Goal: Transaction & Acquisition: Purchase product/service

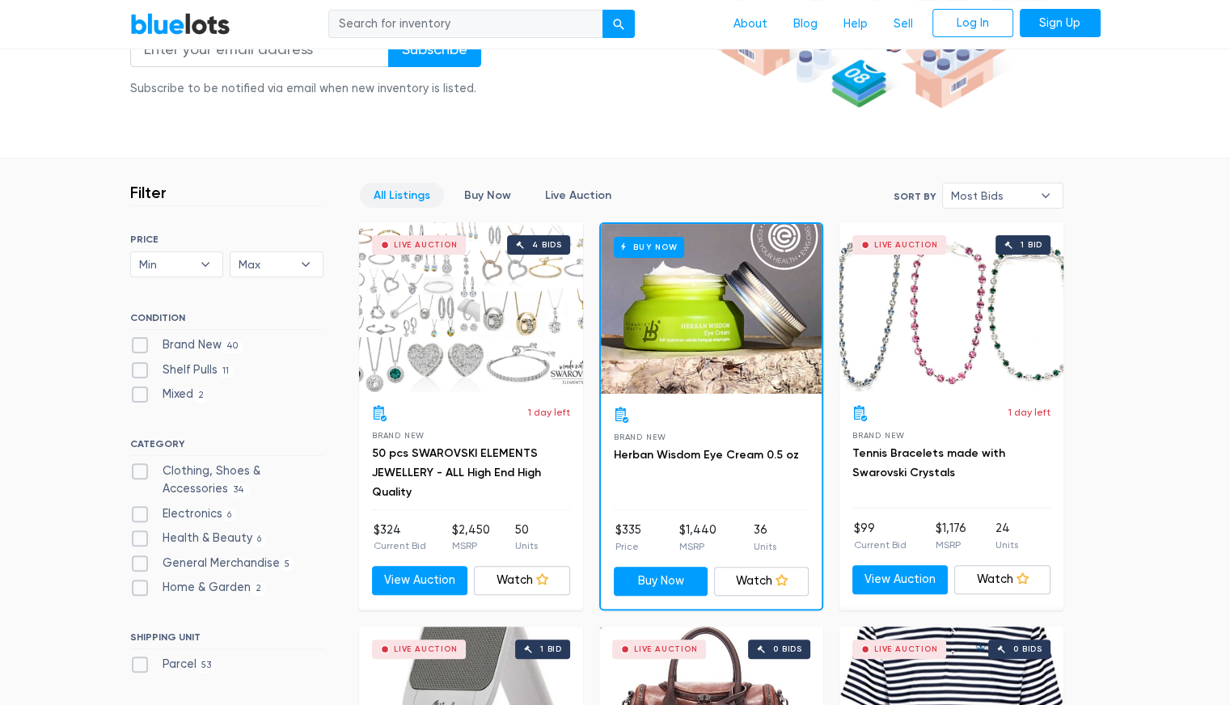
scroll to position [323, 0]
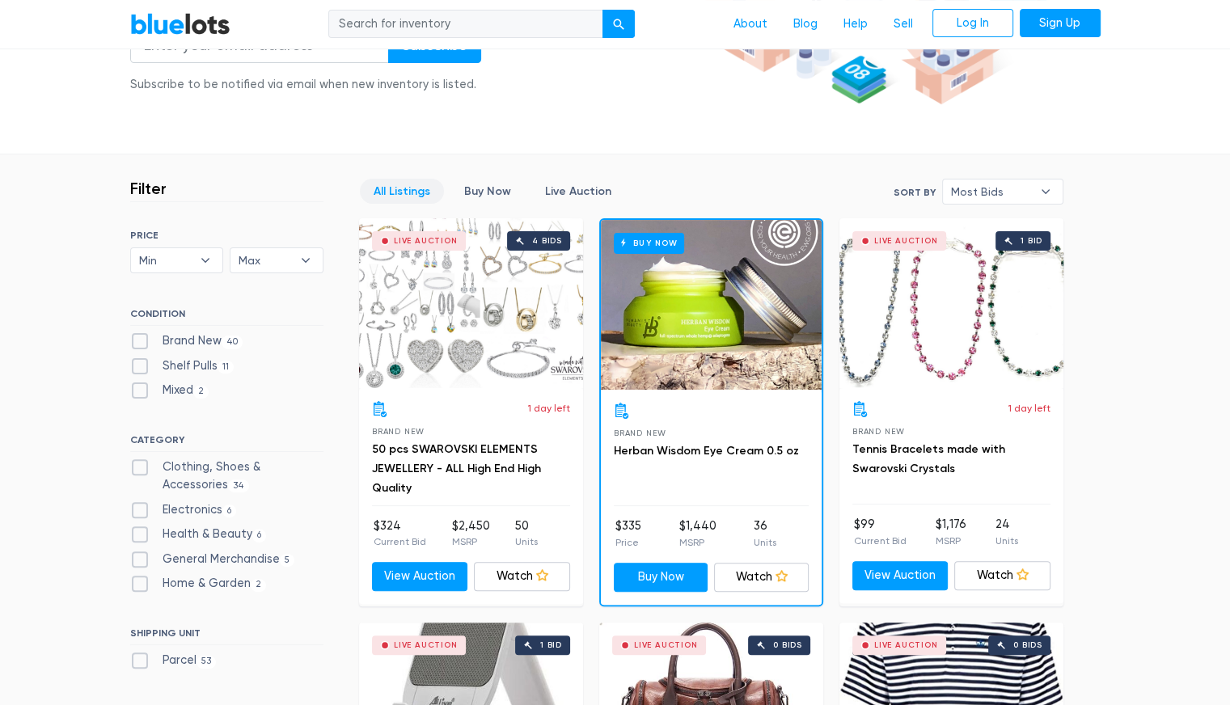
click at [459, 332] on div "Live Auction 4 bids" at bounding box center [471, 303] width 224 height 170
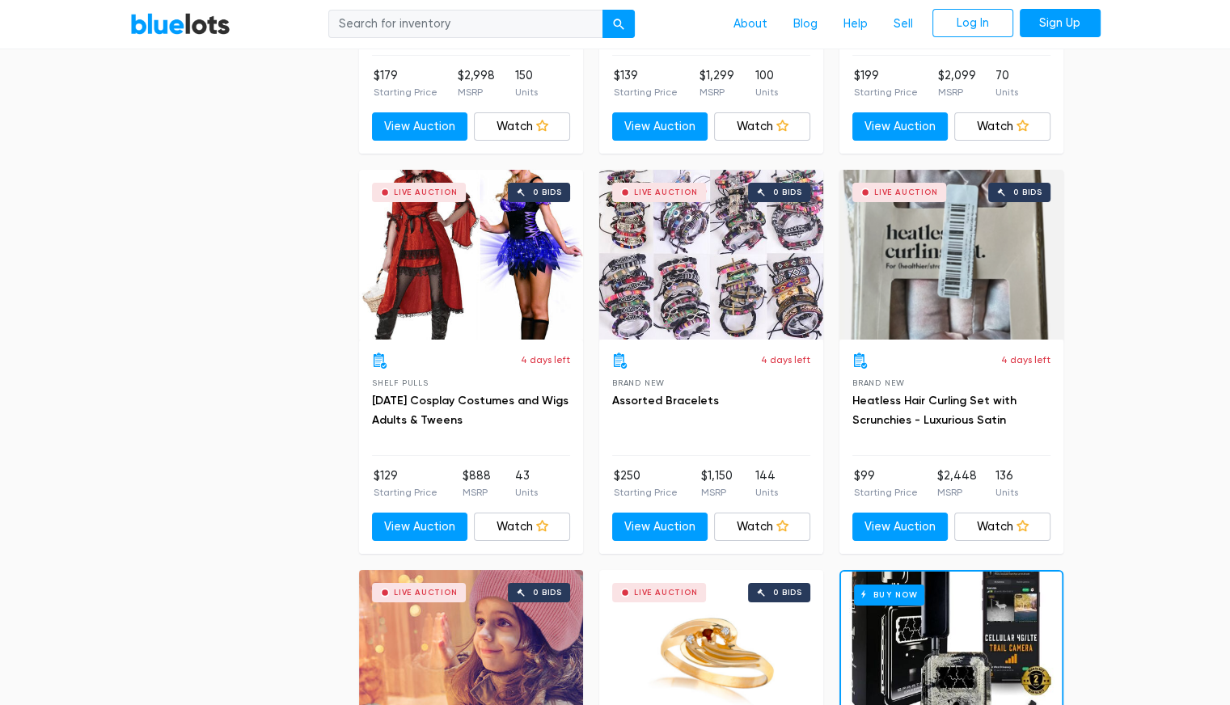
scroll to position [5984, 0]
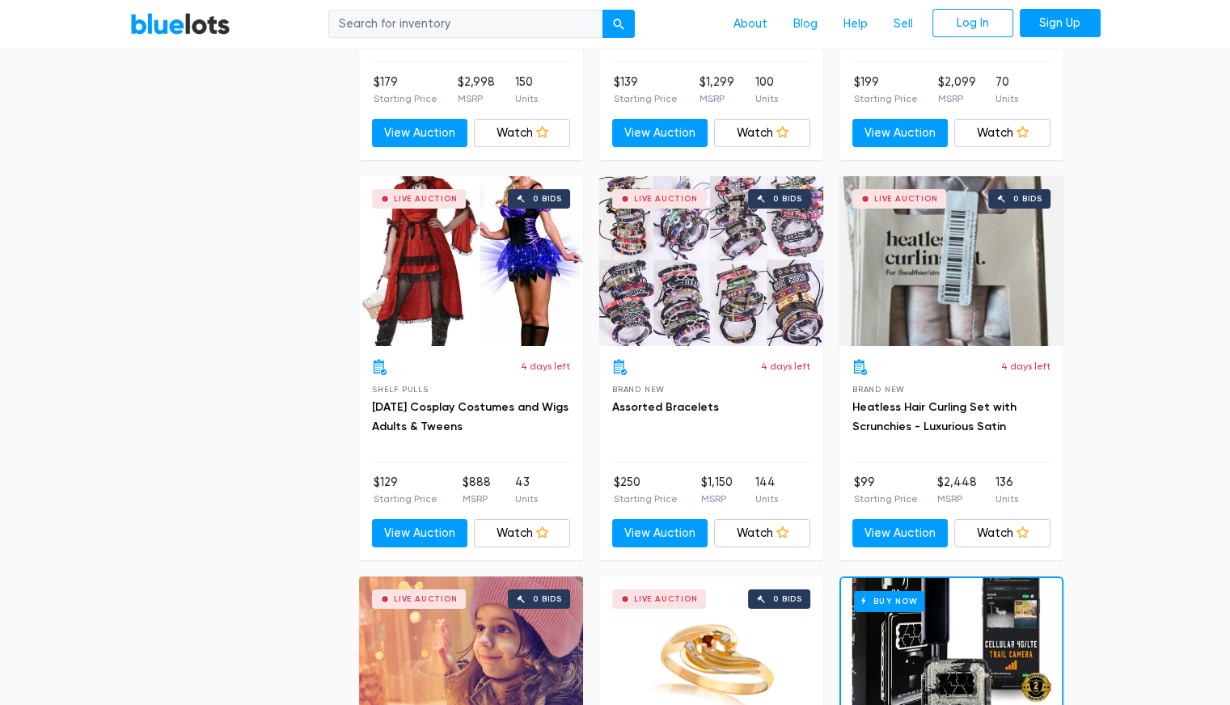
click at [770, 222] on div "Live Auction 0 bids" at bounding box center [711, 261] width 224 height 170
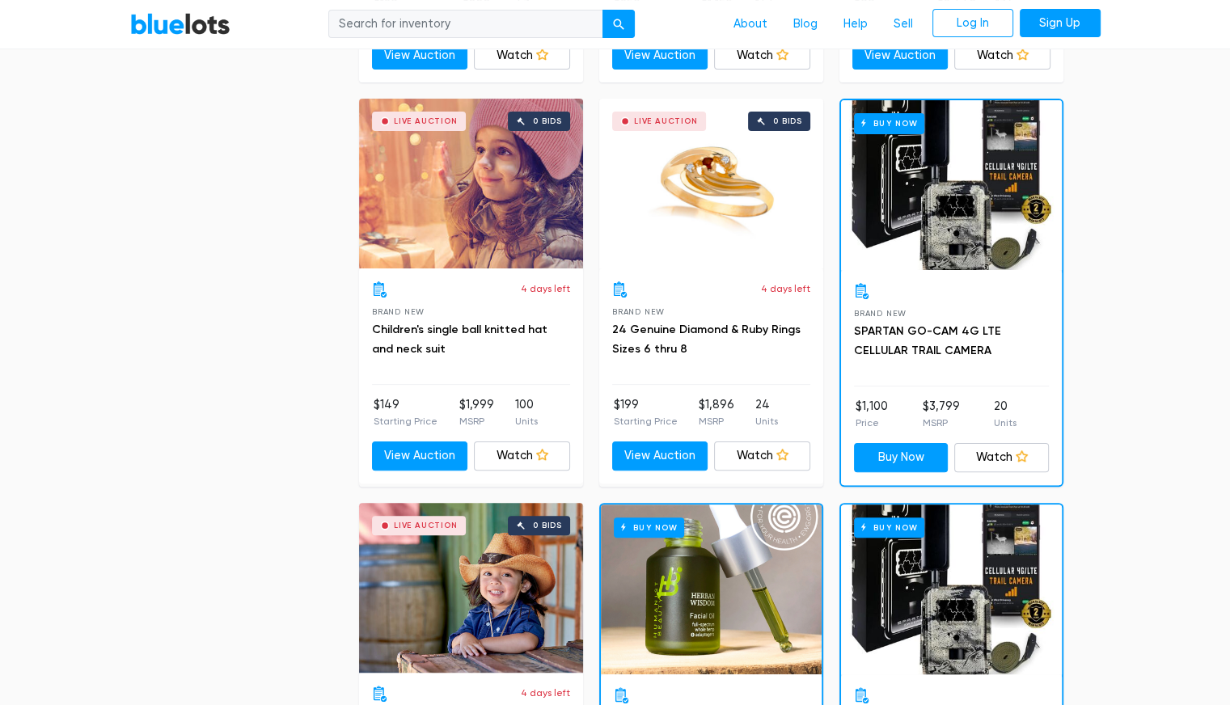
scroll to position [6469, 0]
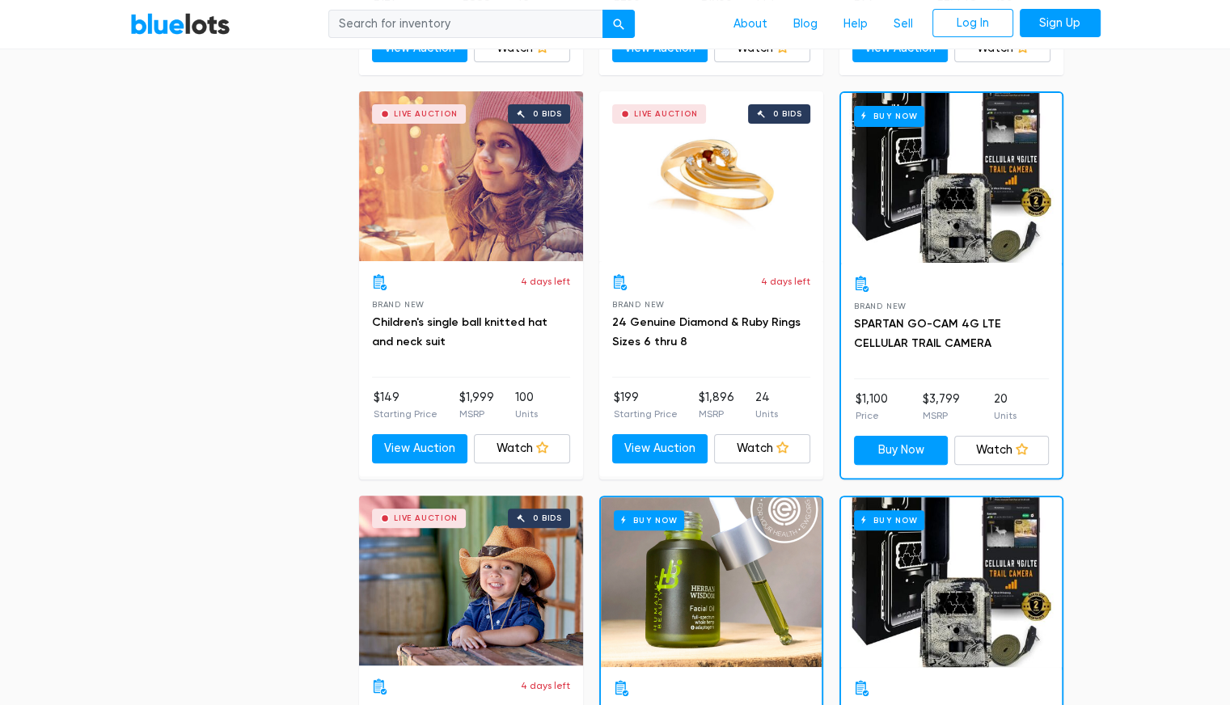
click at [759, 230] on div "Live Auction 0 bids" at bounding box center [711, 176] width 224 height 170
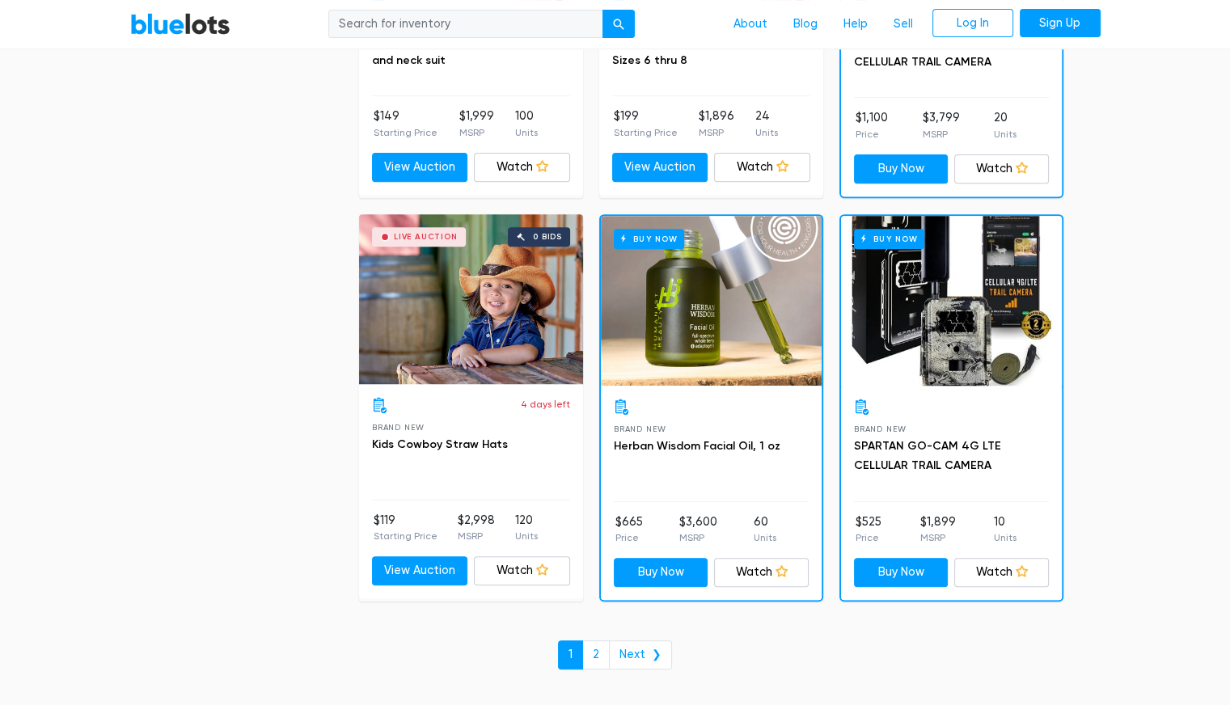
scroll to position [6793, 0]
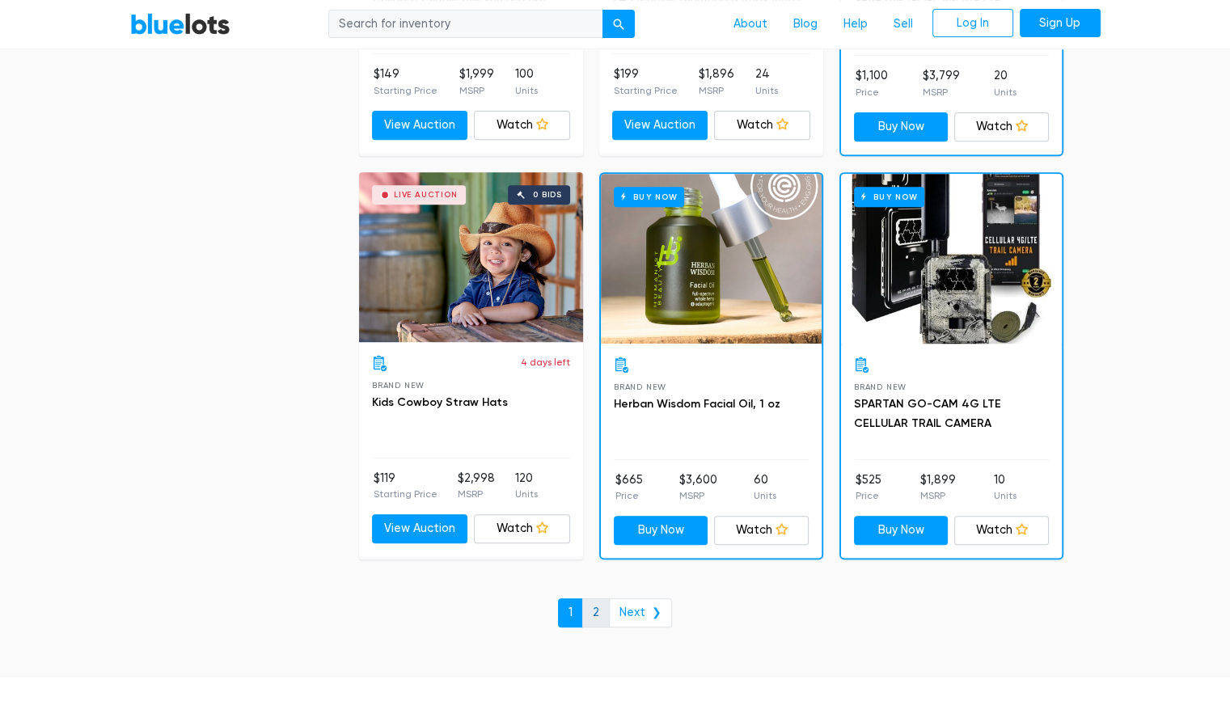
click at [595, 606] on link "2" at bounding box center [595, 612] width 27 height 29
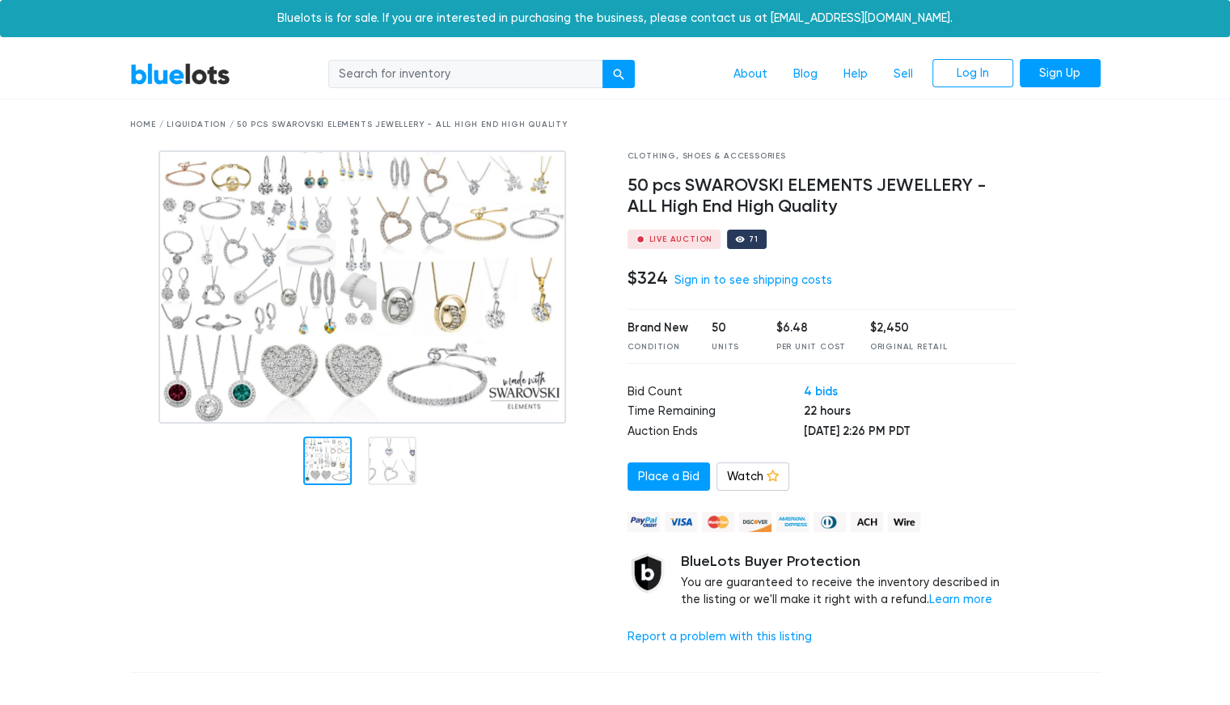
click at [644, 285] on h4 "$324" at bounding box center [648, 278] width 40 height 21
click at [896, 334] on div "$2,450" at bounding box center [909, 328] width 78 height 18
click at [651, 272] on h4 "$324" at bounding box center [648, 278] width 40 height 21
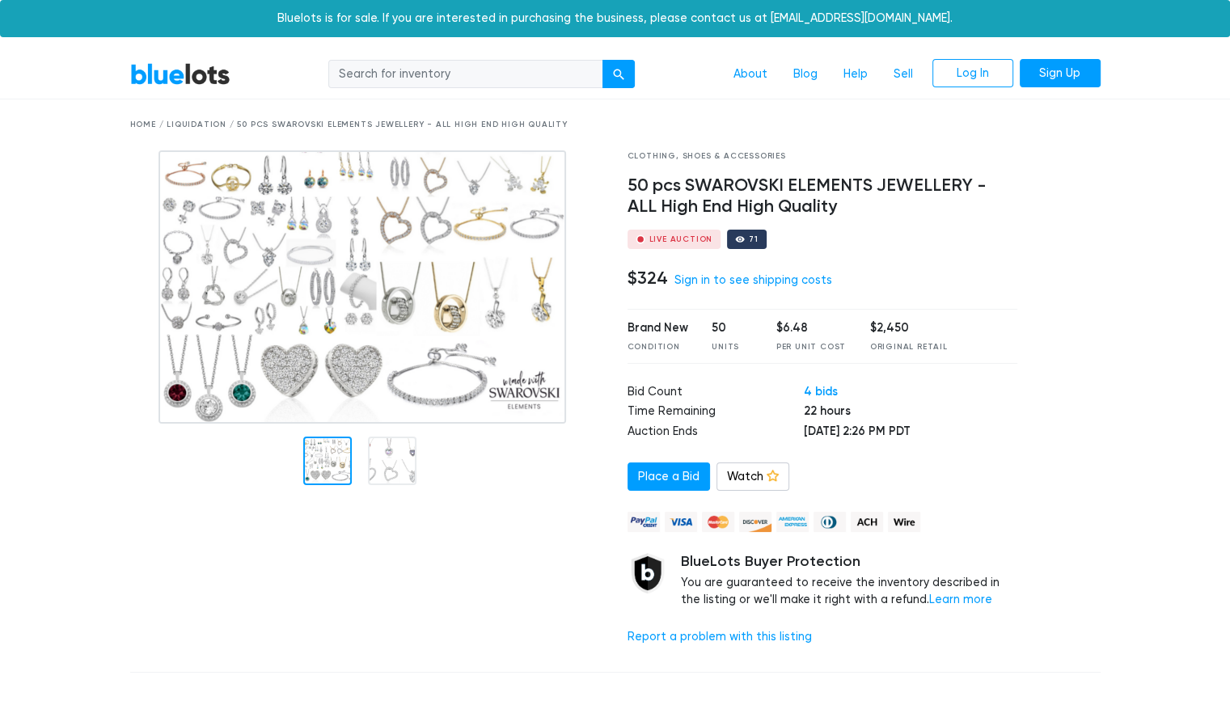
click at [776, 349] on div "Per Unit Cost" at bounding box center [811, 347] width 70 height 12
click at [340, 308] on img at bounding box center [362, 286] width 408 height 273
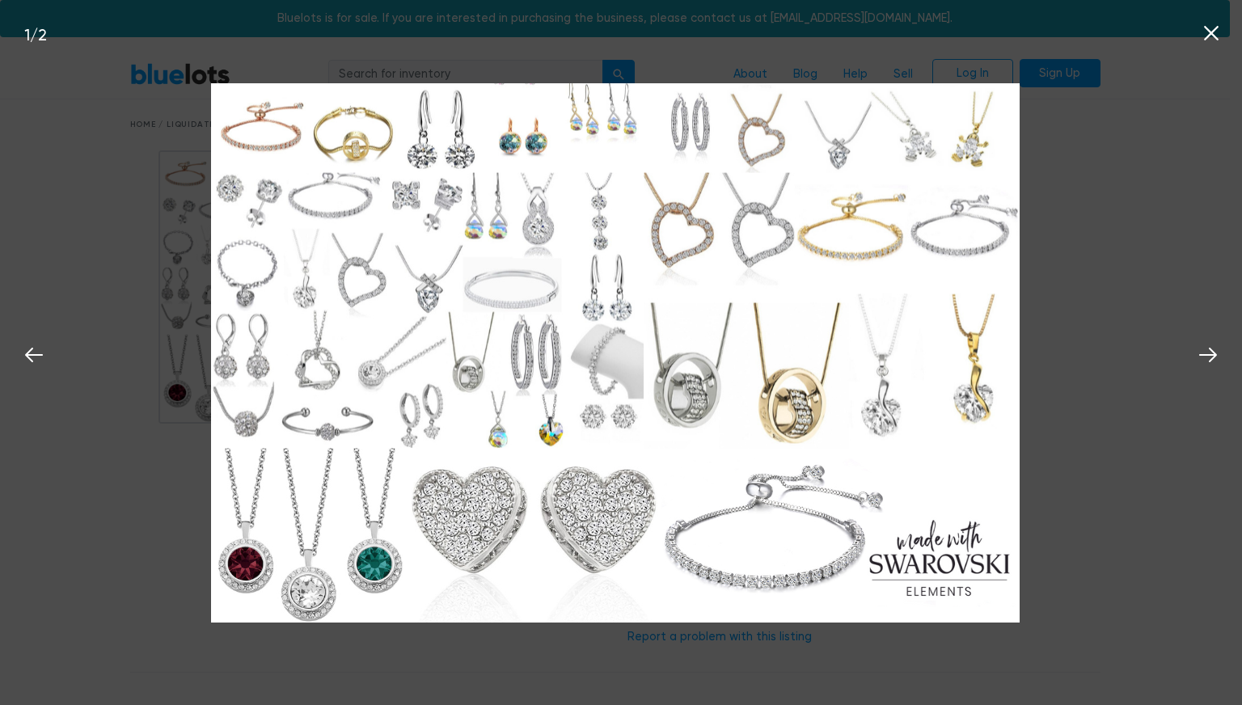
click at [1095, 331] on div "1 / 2" at bounding box center [621, 352] width 1242 height 705
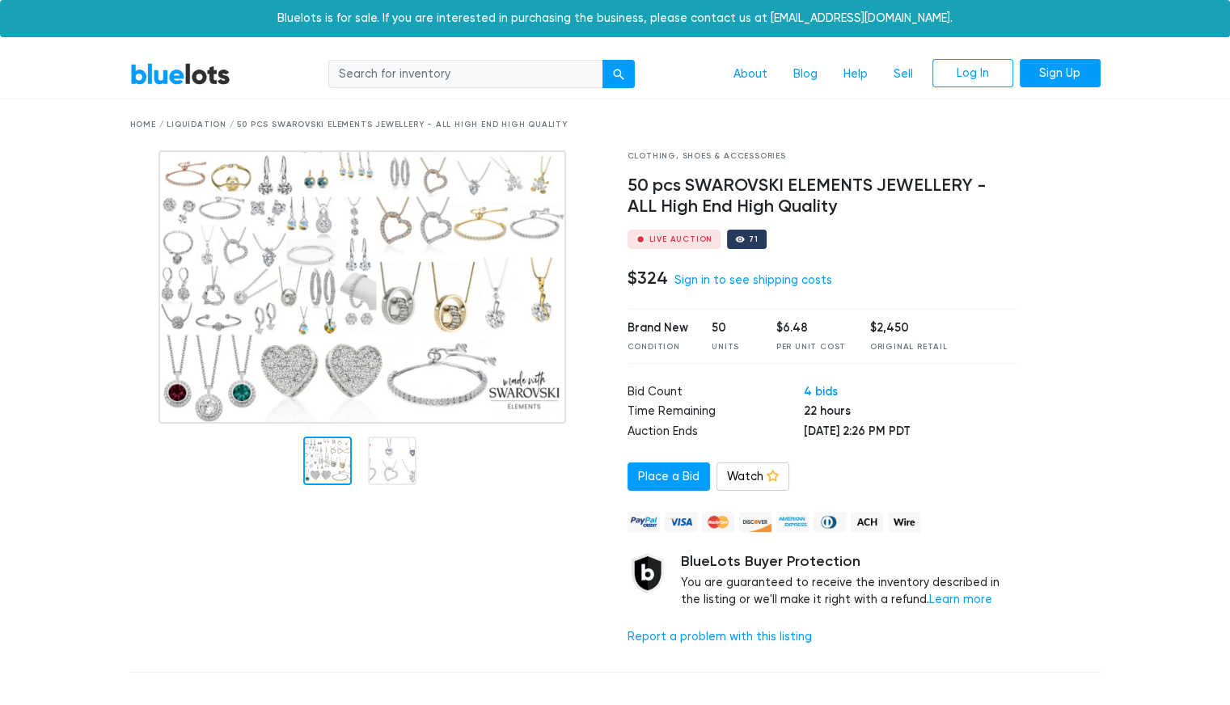
click at [888, 328] on div "$2,450" at bounding box center [909, 328] width 78 height 18
click at [645, 285] on h4 "$324" at bounding box center [648, 278] width 40 height 21
click at [798, 328] on div "$6.48" at bounding box center [811, 328] width 70 height 18
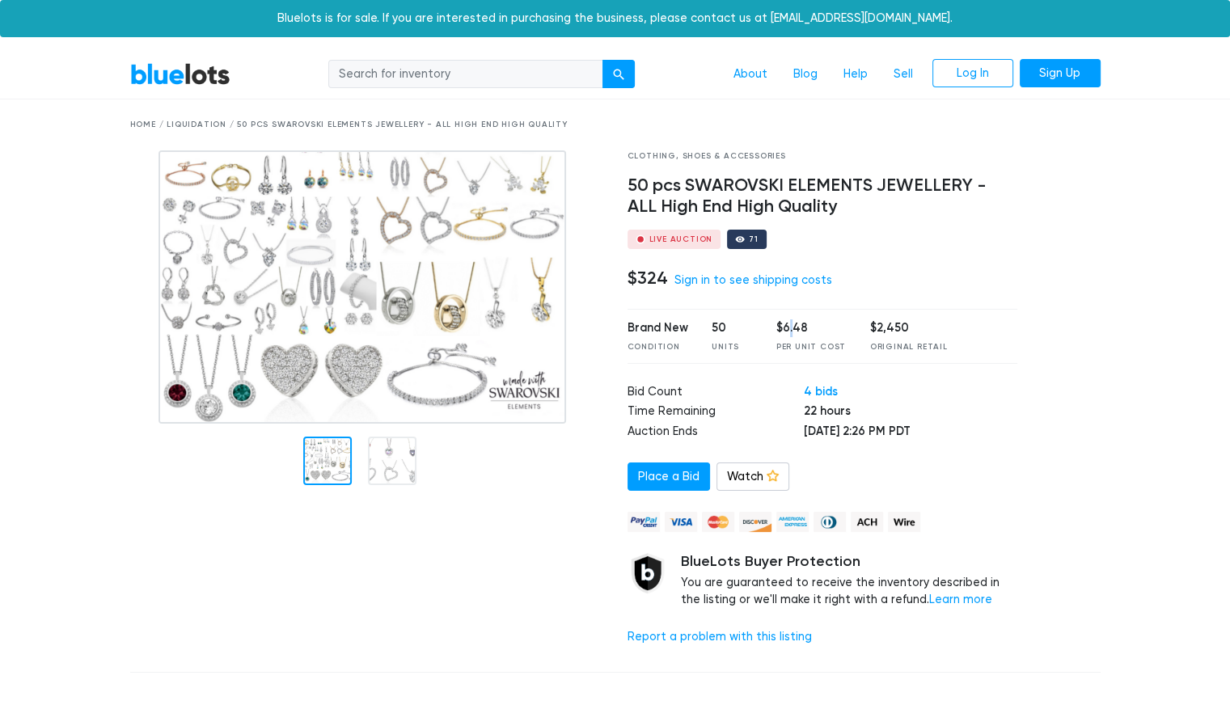
click at [785, 325] on div "$6.48" at bounding box center [811, 328] width 70 height 18
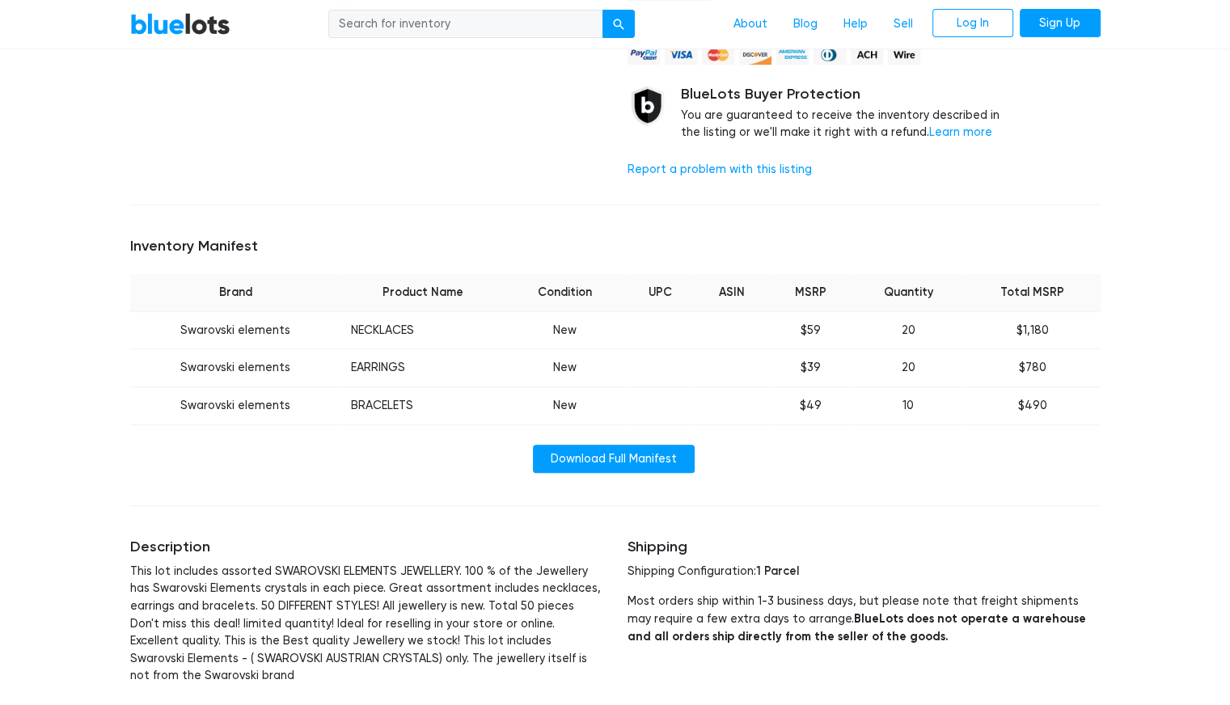
scroll to position [485, 0]
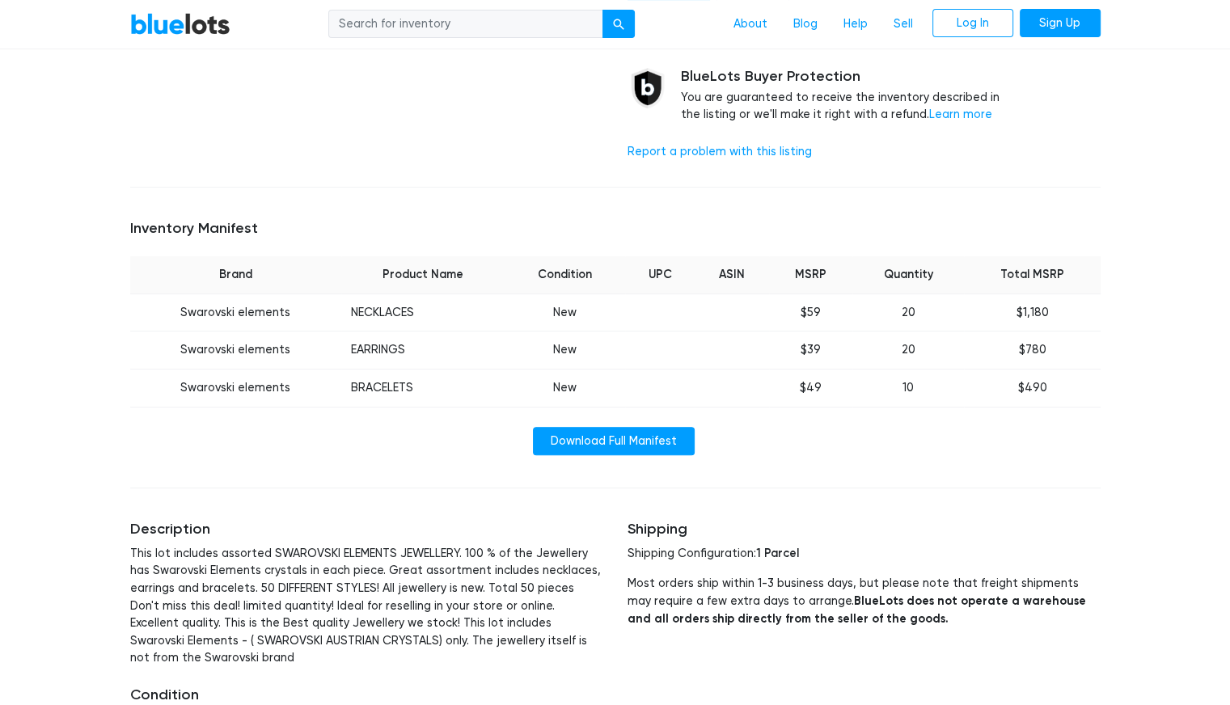
click at [208, 314] on td "Swarovski elements" at bounding box center [235, 313] width 211 height 38
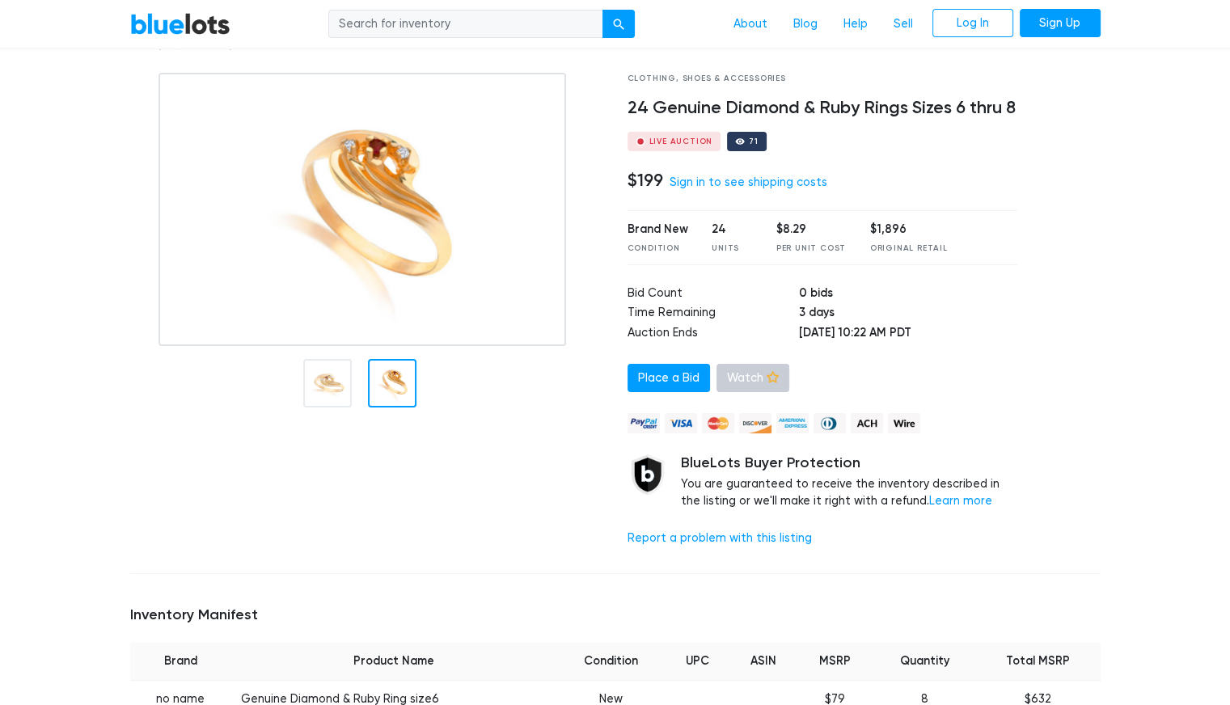
scroll to position [81, 0]
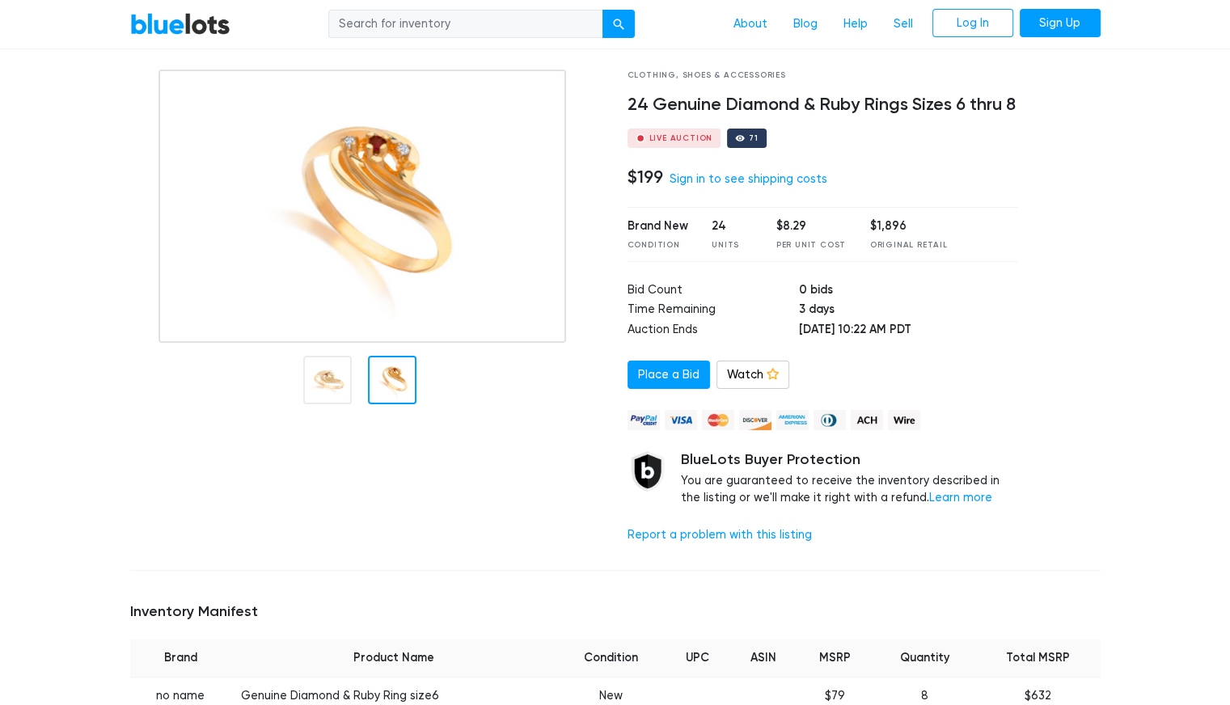
click at [790, 227] on div "$8.29" at bounding box center [811, 227] width 70 height 18
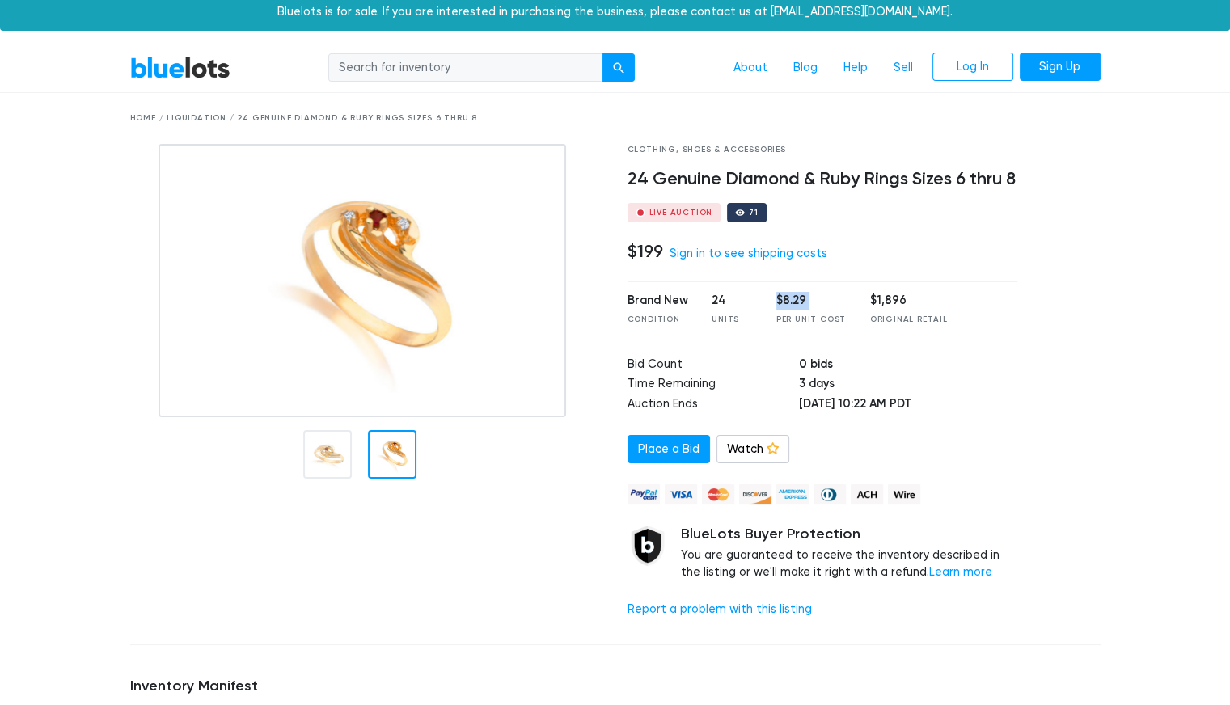
scroll to position [0, 0]
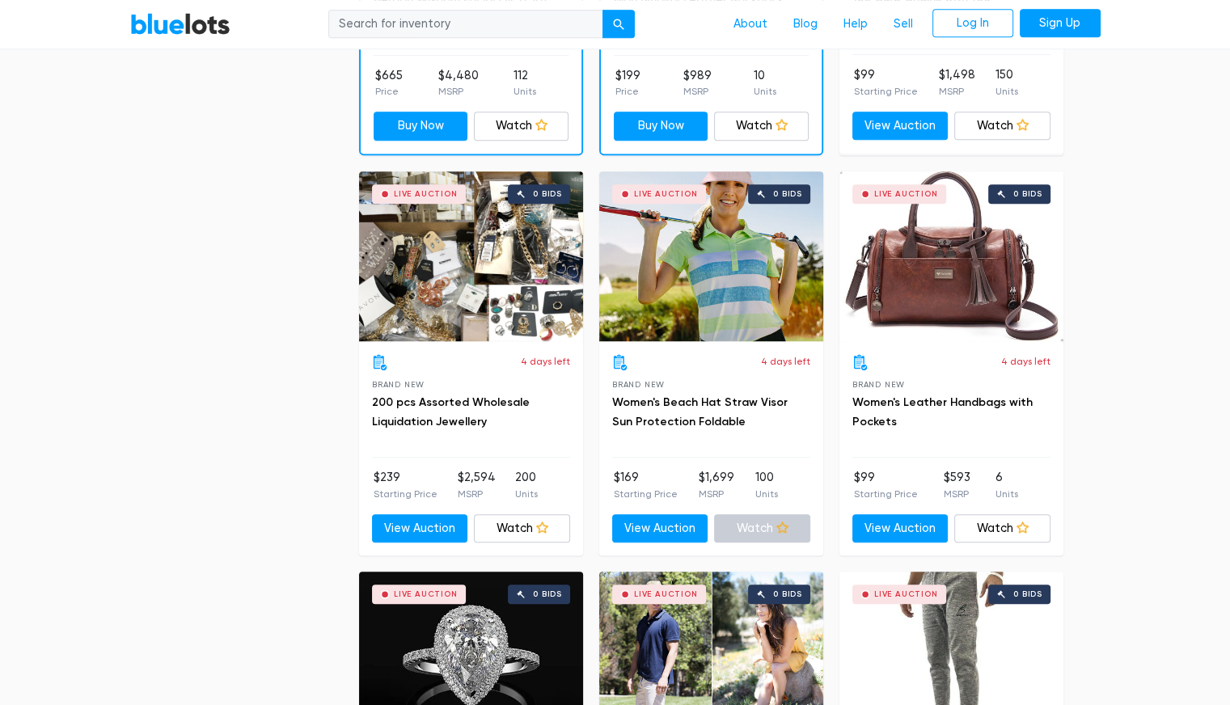
scroll to position [809, 0]
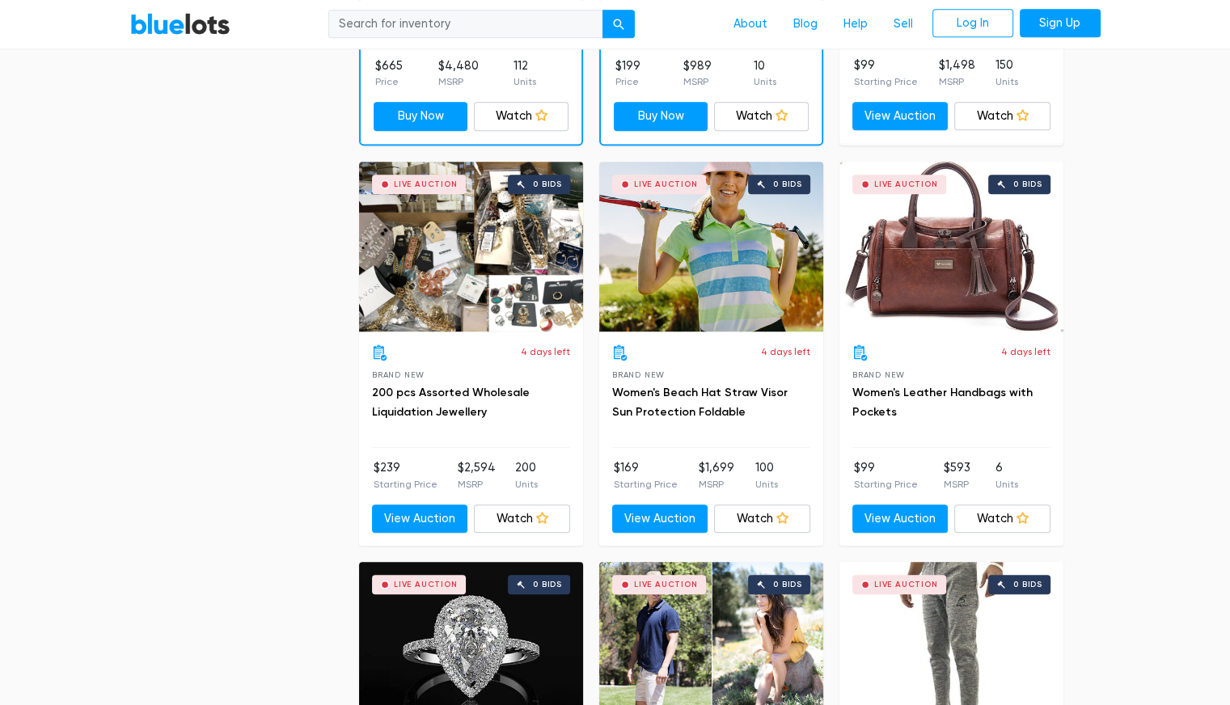
click at [970, 271] on div "Live Auction 0 bids" at bounding box center [951, 247] width 224 height 170
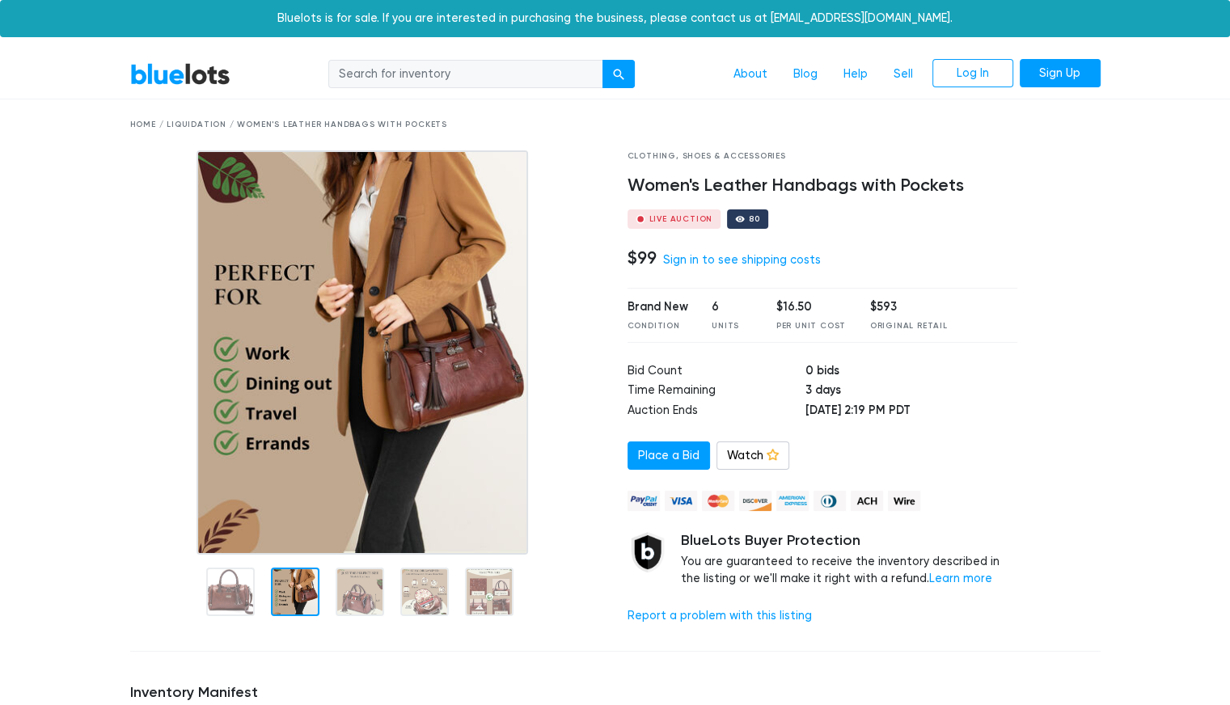
click at [290, 594] on div at bounding box center [295, 592] width 49 height 49
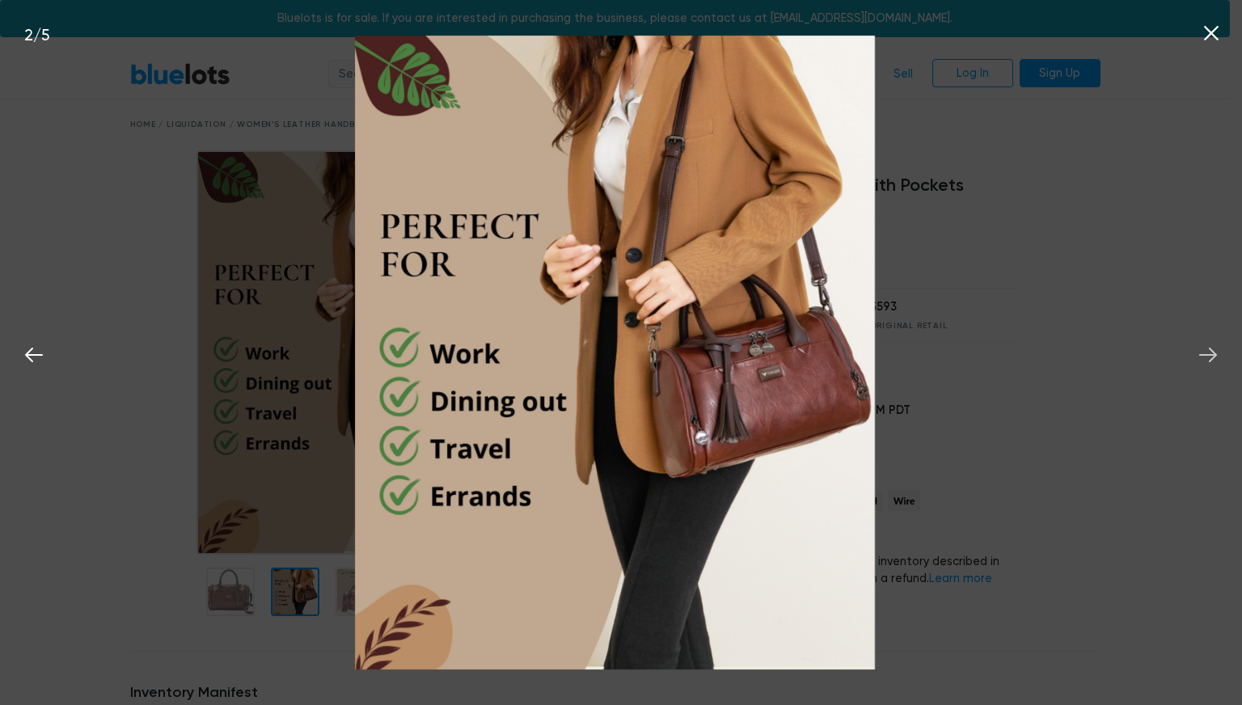
click at [1207, 357] on icon at bounding box center [1208, 355] width 24 height 24
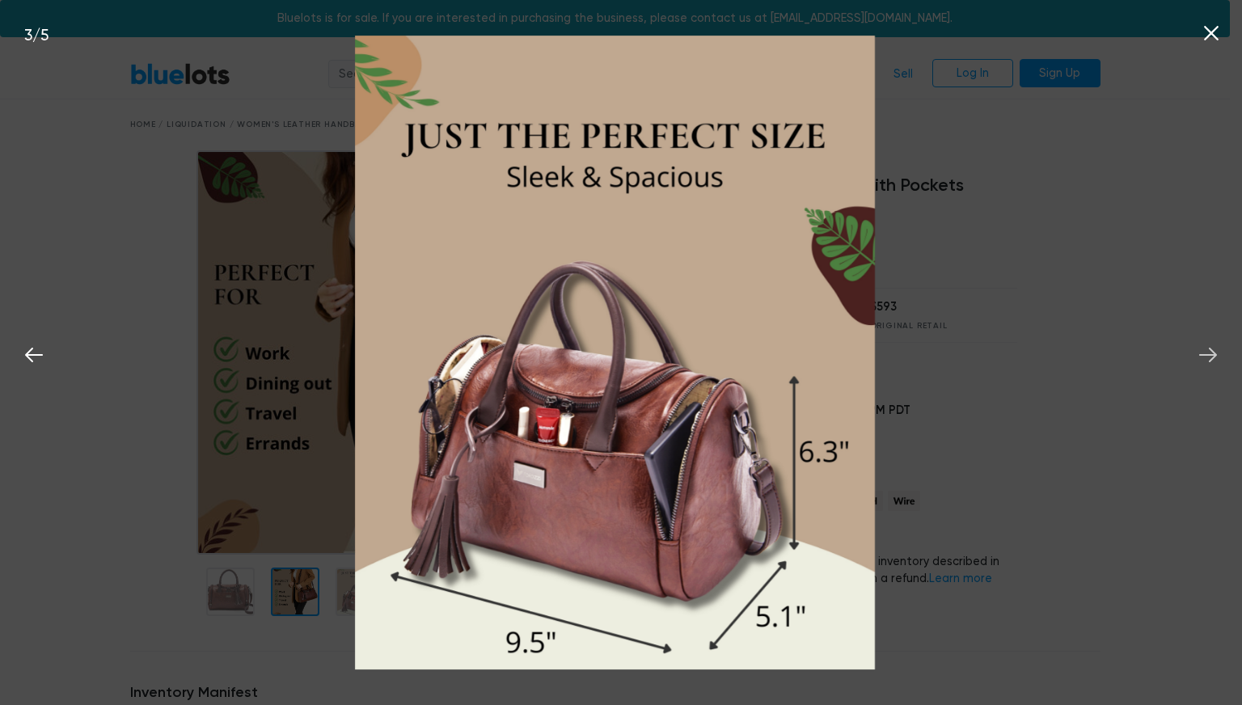
click at [1207, 357] on icon at bounding box center [1208, 355] width 24 height 24
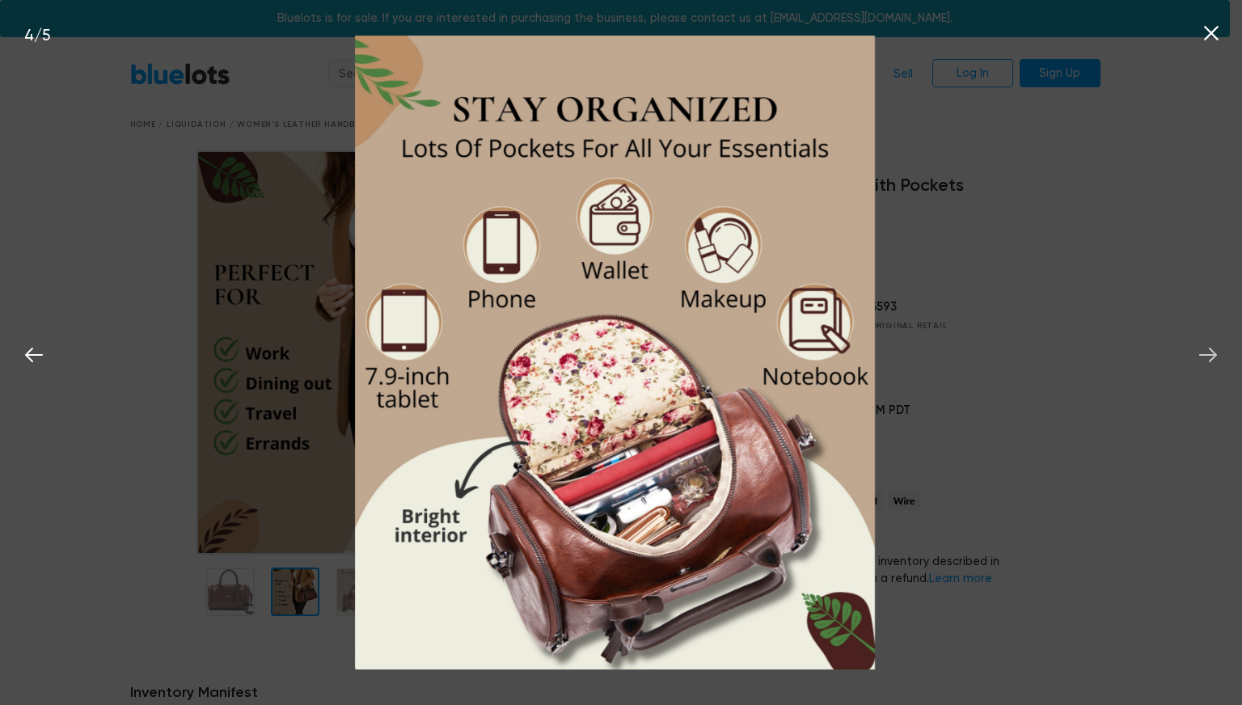
click at [1207, 357] on icon at bounding box center [1208, 355] width 24 height 24
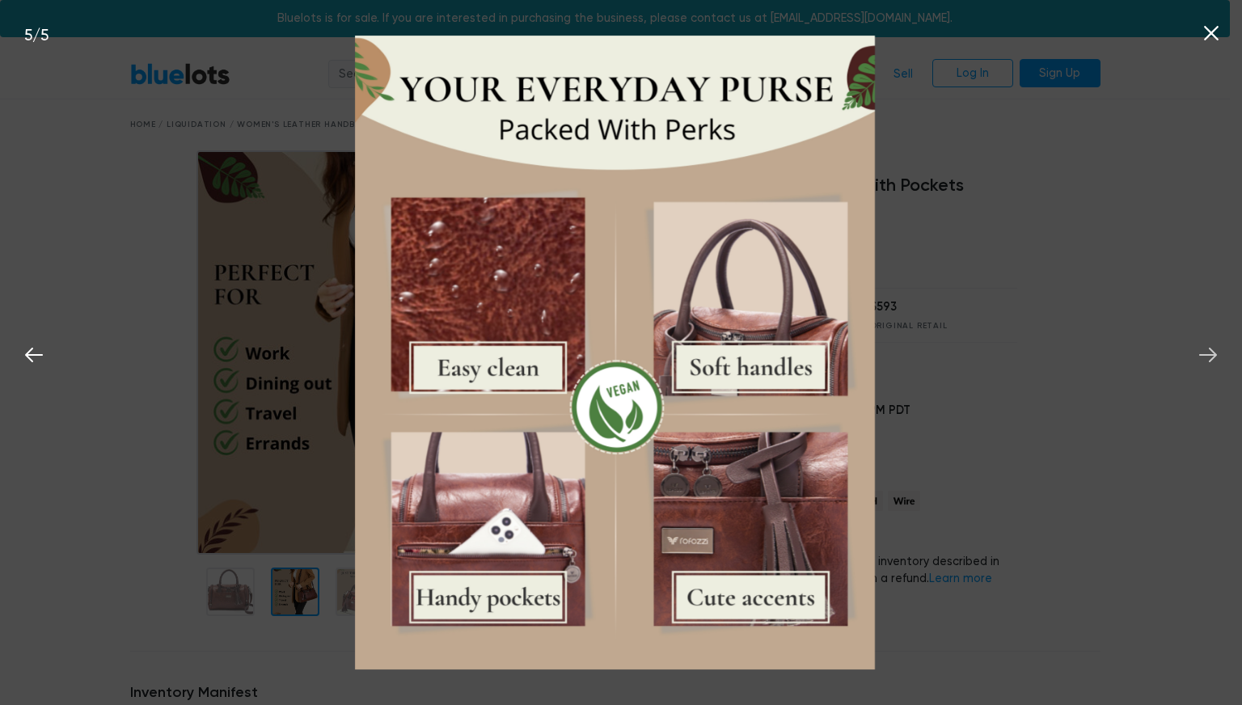
click at [1207, 357] on icon at bounding box center [1208, 355] width 24 height 24
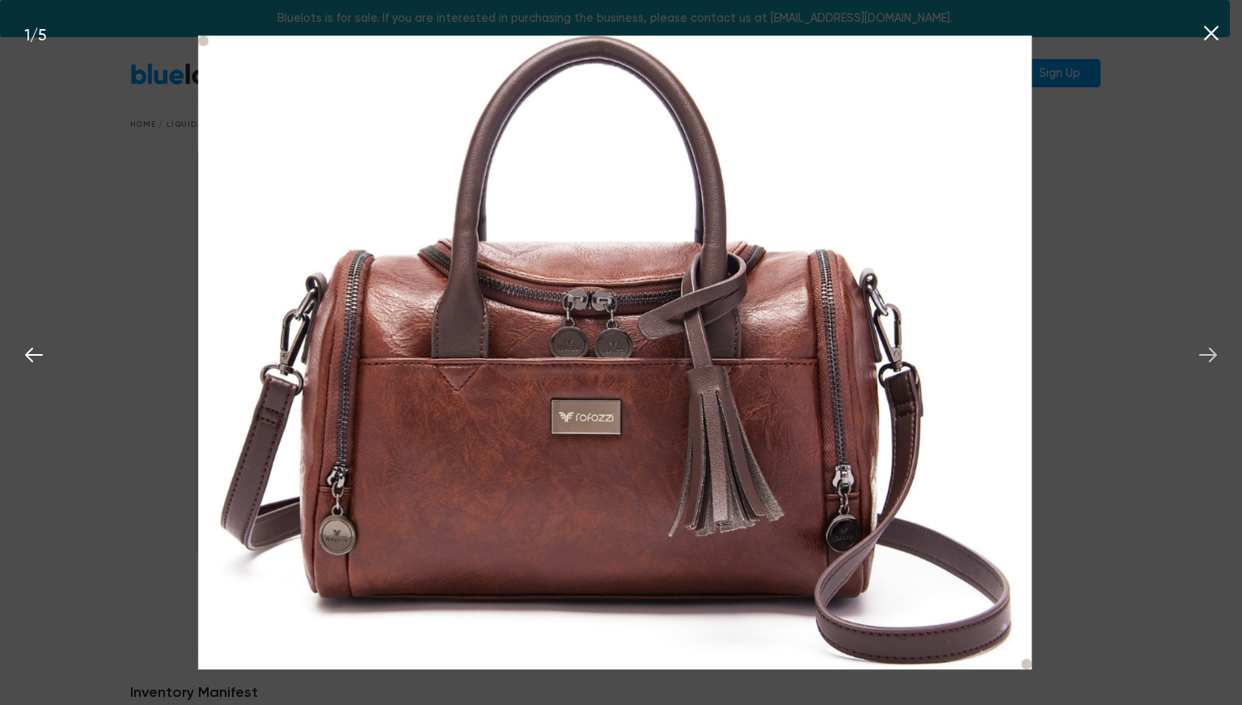
click at [1207, 357] on icon at bounding box center [1208, 355] width 24 height 24
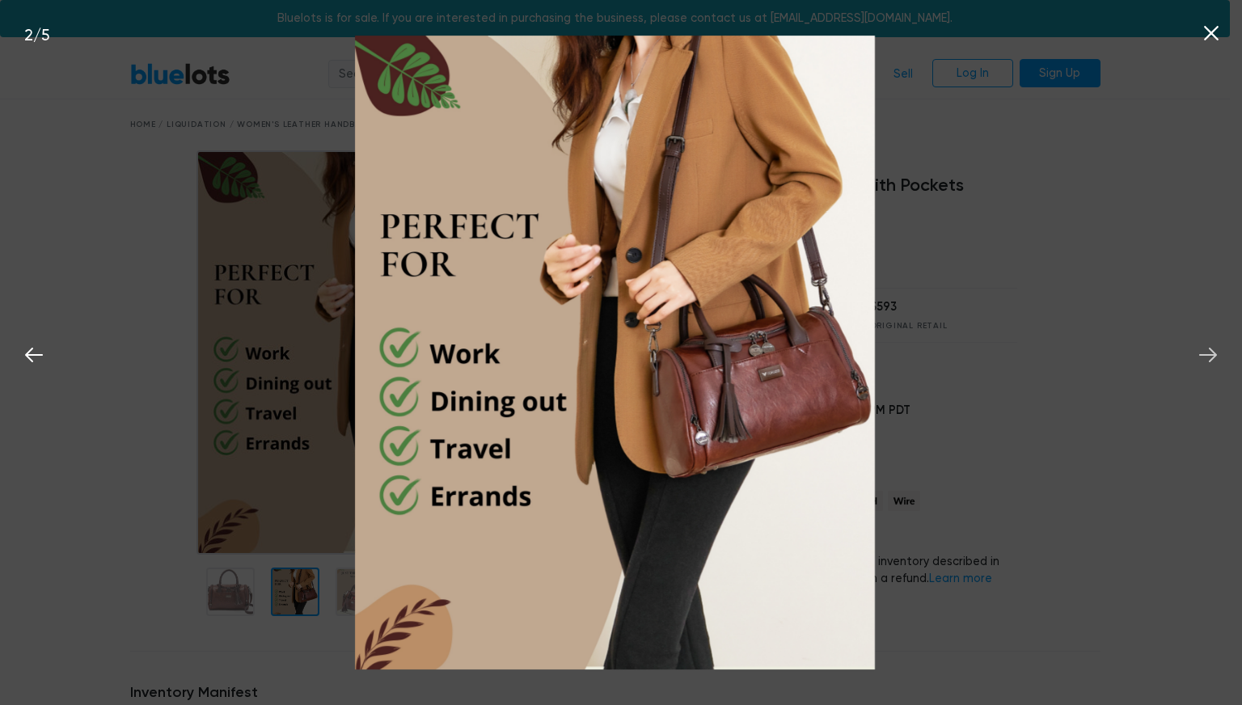
click at [1207, 357] on icon at bounding box center [1208, 355] width 24 height 24
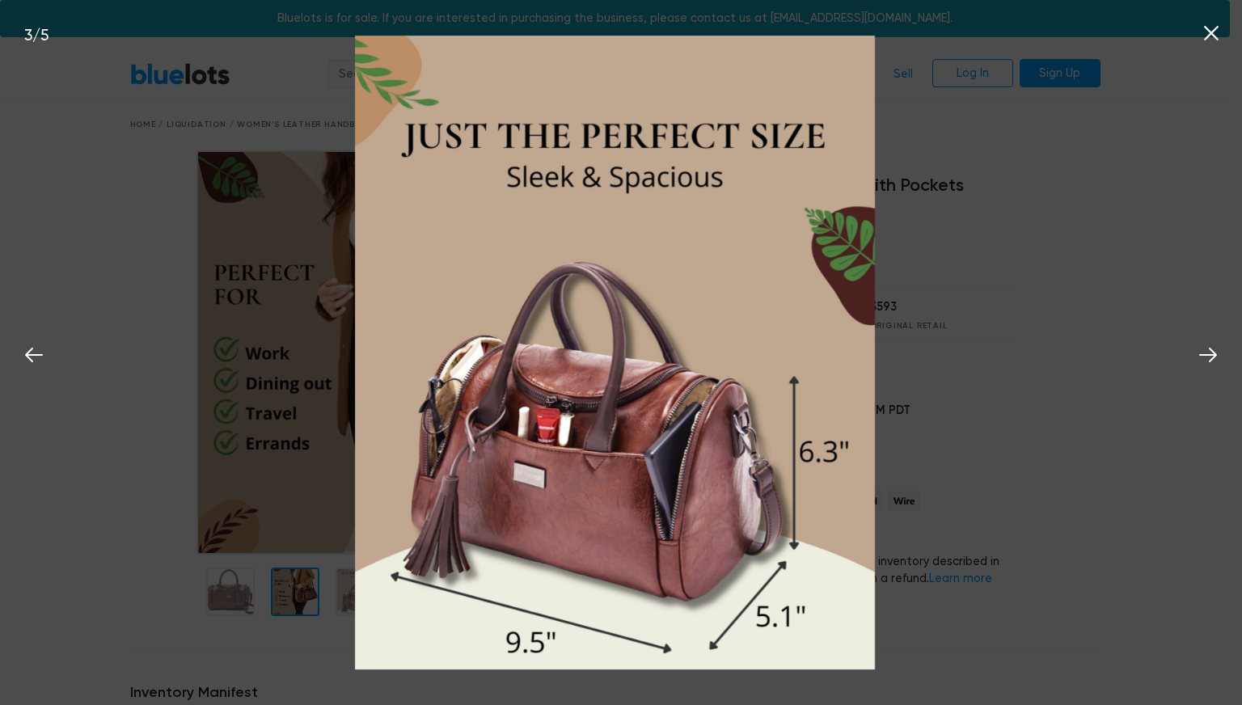
click at [1150, 324] on div "3 / 5" at bounding box center [621, 352] width 1242 height 705
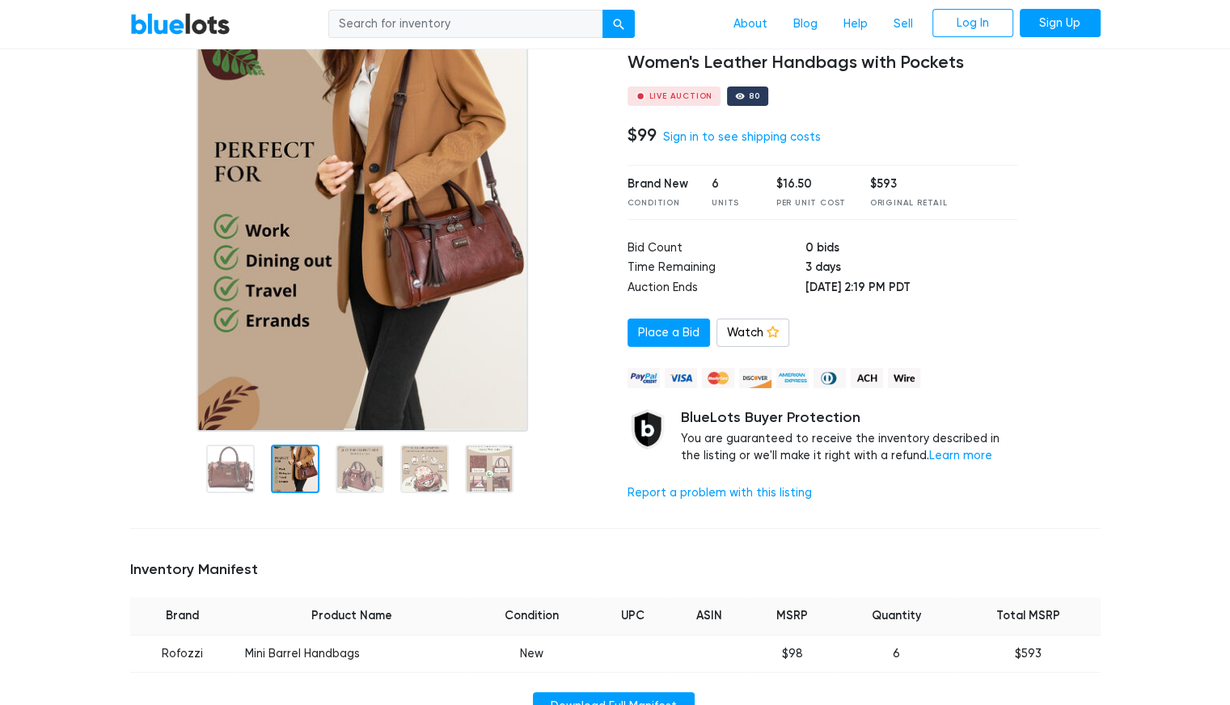
scroll to position [323, 0]
